Goal: Find specific page/section: Find specific page/section

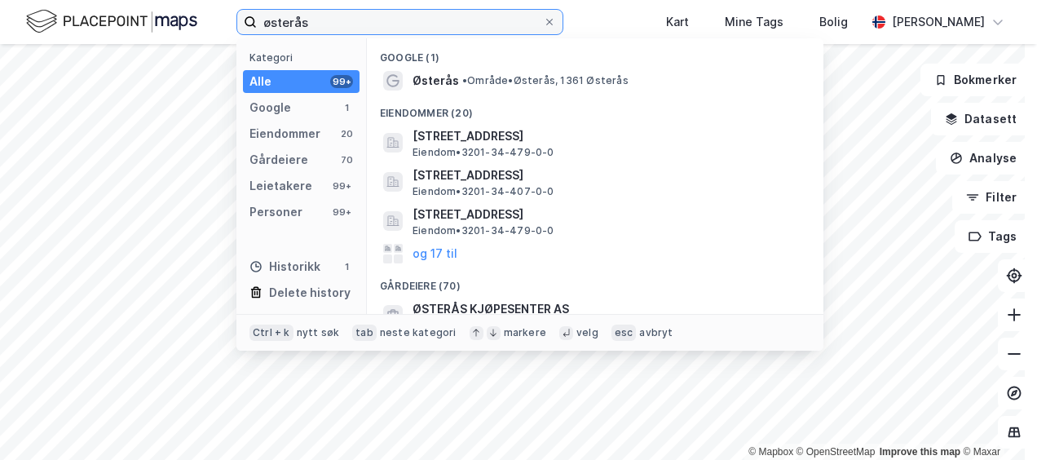
click at [313, 24] on input "østerås" at bounding box center [400, 22] width 286 height 24
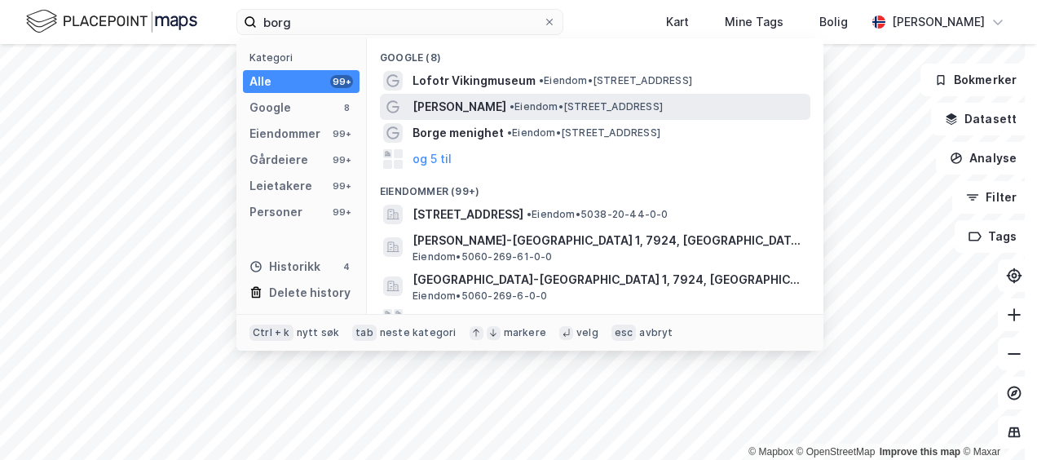
click at [509, 101] on span "• Eiendom • [STREET_ADDRESS]" at bounding box center [585, 106] width 153 height 13
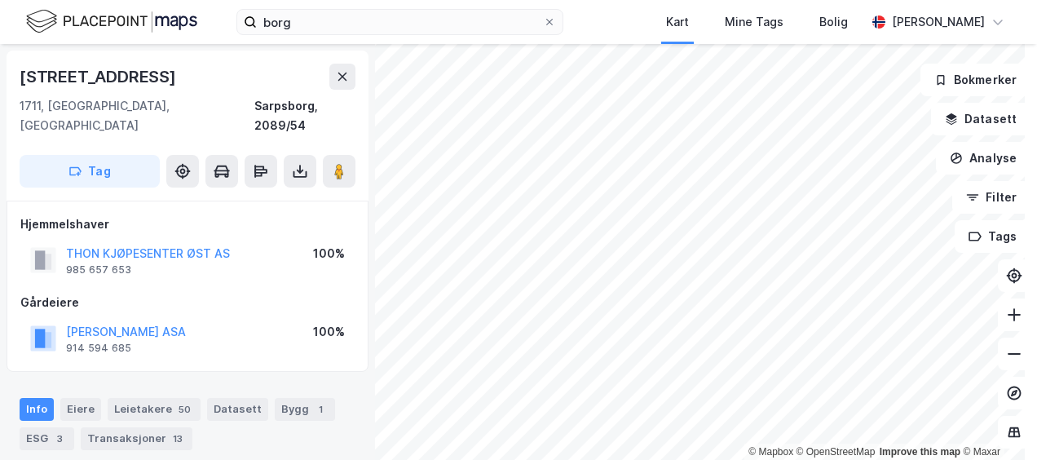
scroll to position [1, 0]
click at [733, 0] on html "borg Kart Mine Tags Bolig [PERSON_NAME] © Mapbox © OpenStreetMap Improve this m…" at bounding box center [518, 230] width 1037 height 460
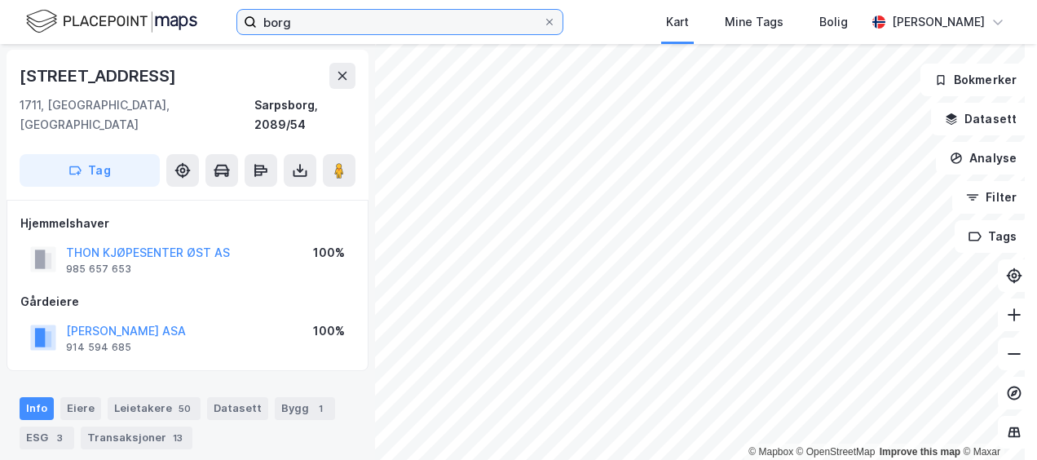
click at [289, 15] on input "borg" at bounding box center [400, 22] width 286 height 24
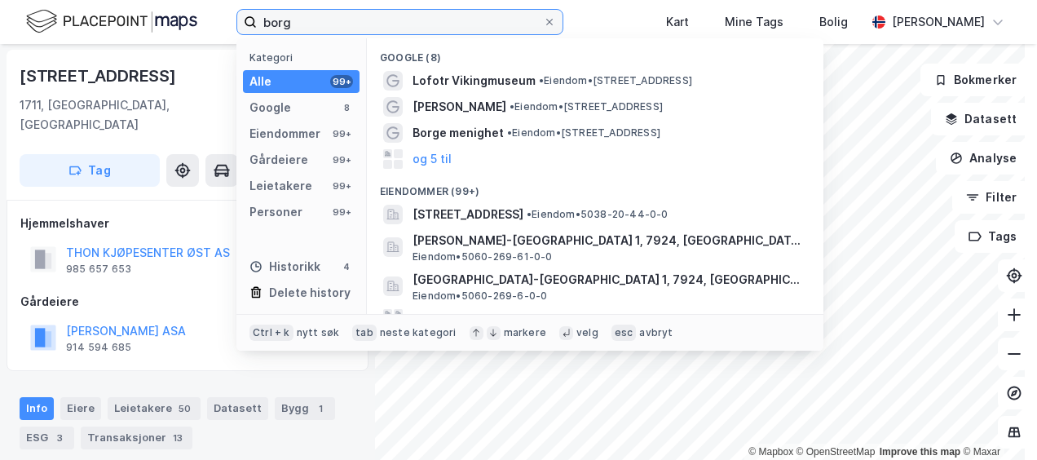
click at [289, 15] on input "borg" at bounding box center [400, 22] width 286 height 24
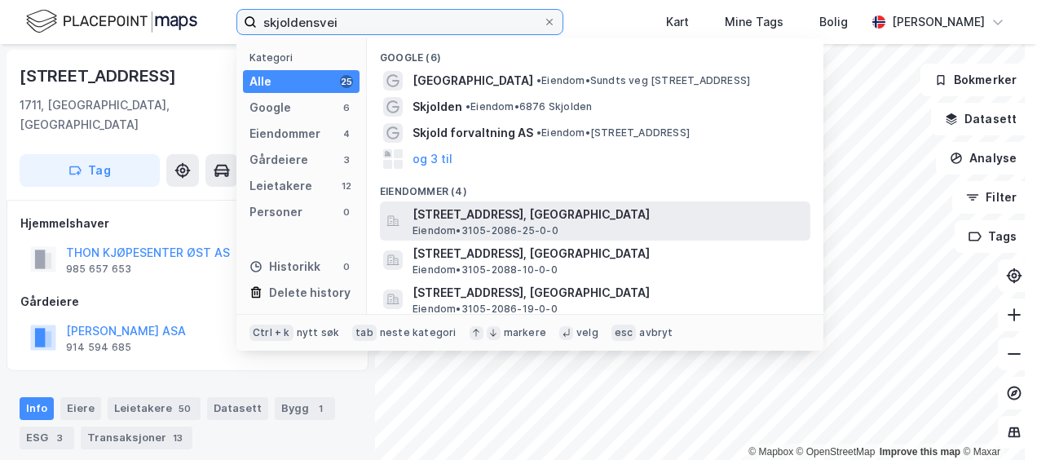
type input "skjoldensvei"
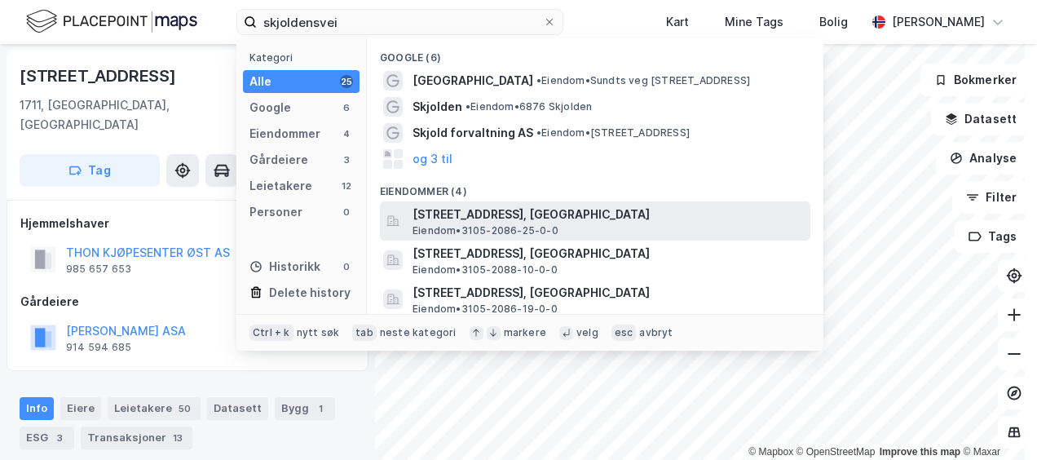
click at [504, 217] on span "[STREET_ADDRESS], [GEOGRAPHIC_DATA]" at bounding box center [607, 215] width 391 height 20
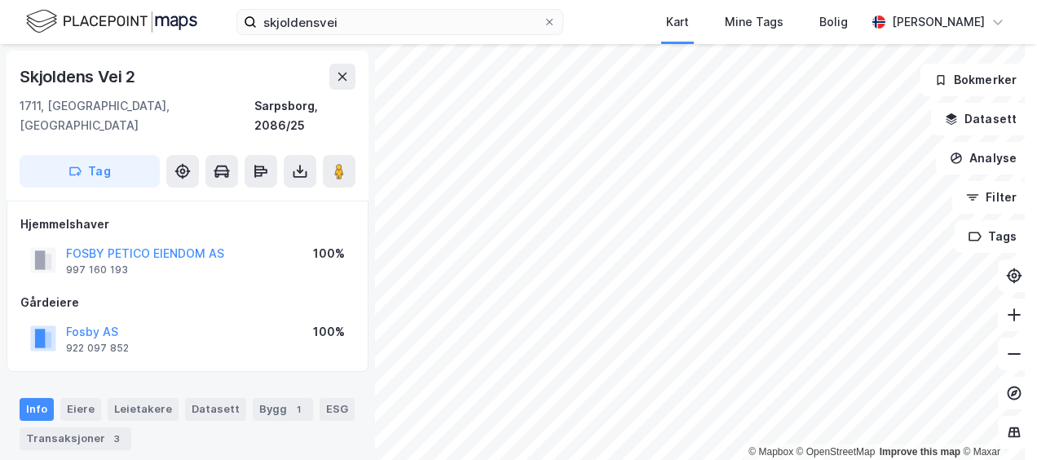
scroll to position [1, 0]
click at [344, 77] on icon at bounding box center [342, 75] width 13 height 13
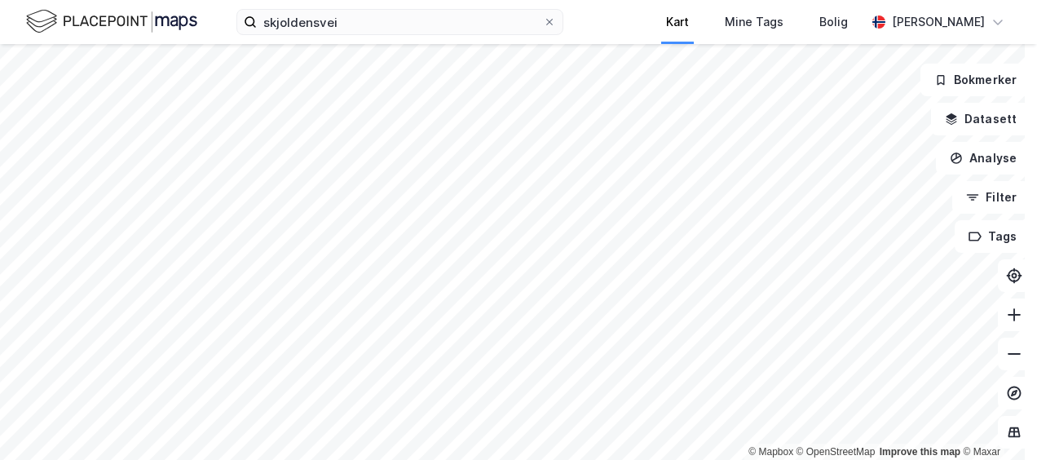
click at [648, 37] on div "Kart" at bounding box center [677, 22] width 59 height 44
click at [666, 23] on div "Kart" at bounding box center [677, 22] width 23 height 20
drag, startPoint x: 640, startPoint y: 23, endPoint x: 610, endPoint y: 18, distance: 29.7
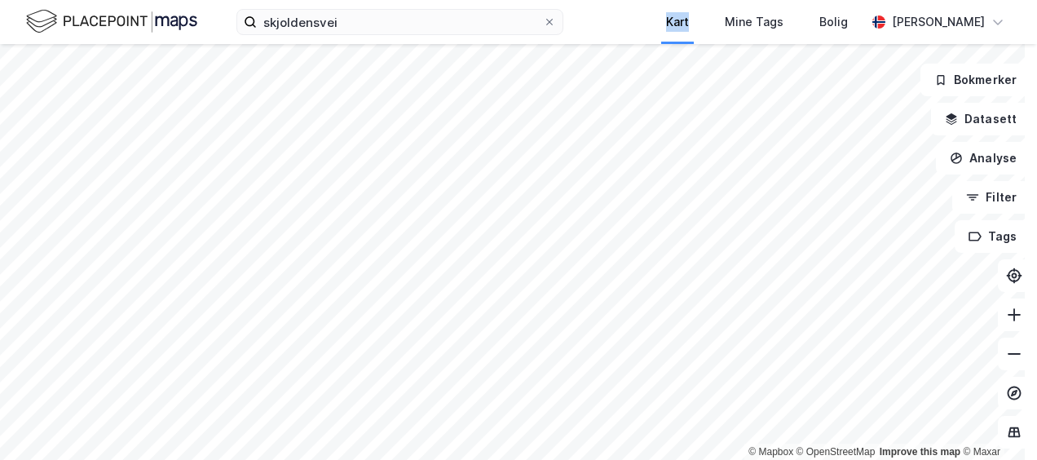
click at [641, 18] on div "Kart Mine Tags Bolig" at bounding box center [753, 22] width 224 height 44
click at [666, 20] on div "Kart" at bounding box center [677, 22] width 23 height 20
click at [587, 11] on div "skjoldensvei Kart Mine Tags Bolig [PERSON_NAME]" at bounding box center [518, 22] width 1037 height 44
